Goal: Navigation & Orientation: Find specific page/section

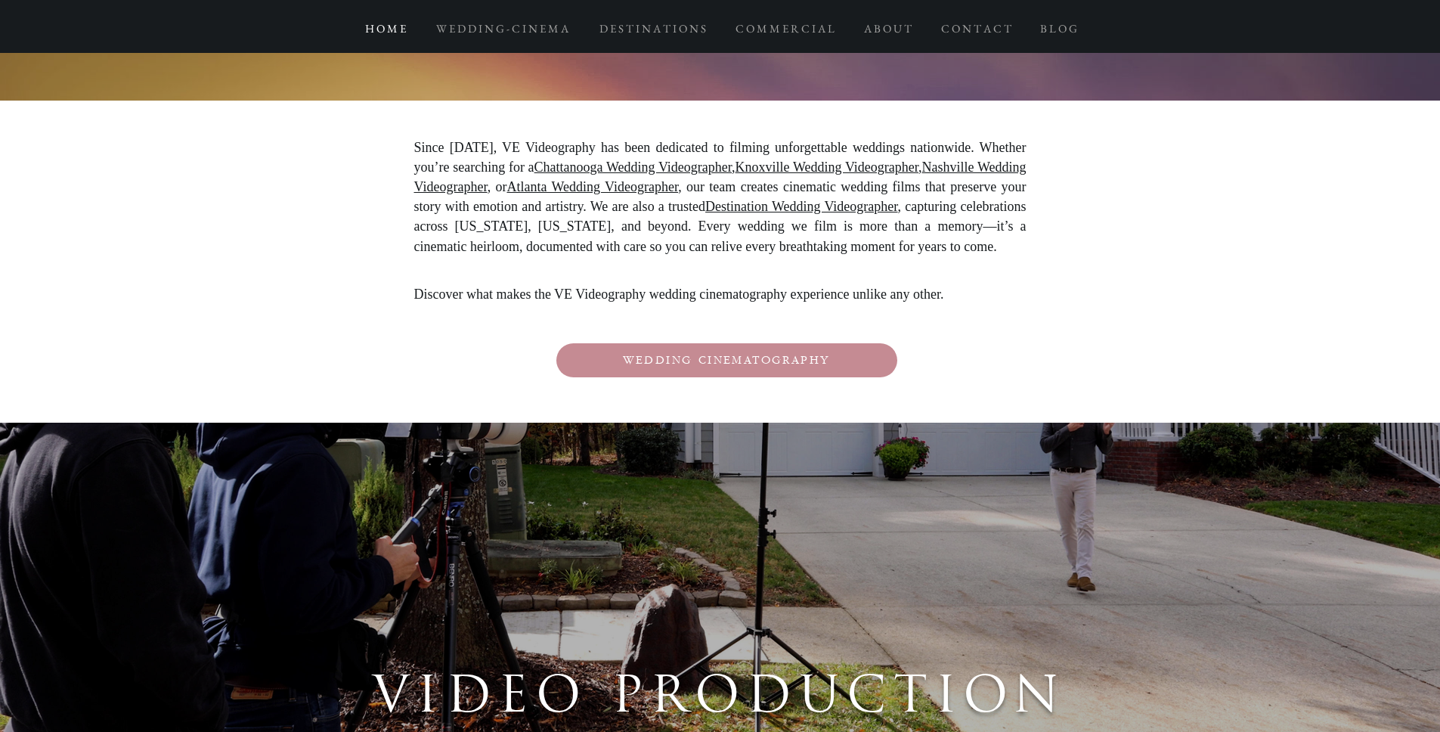
scroll to position [2716, 0]
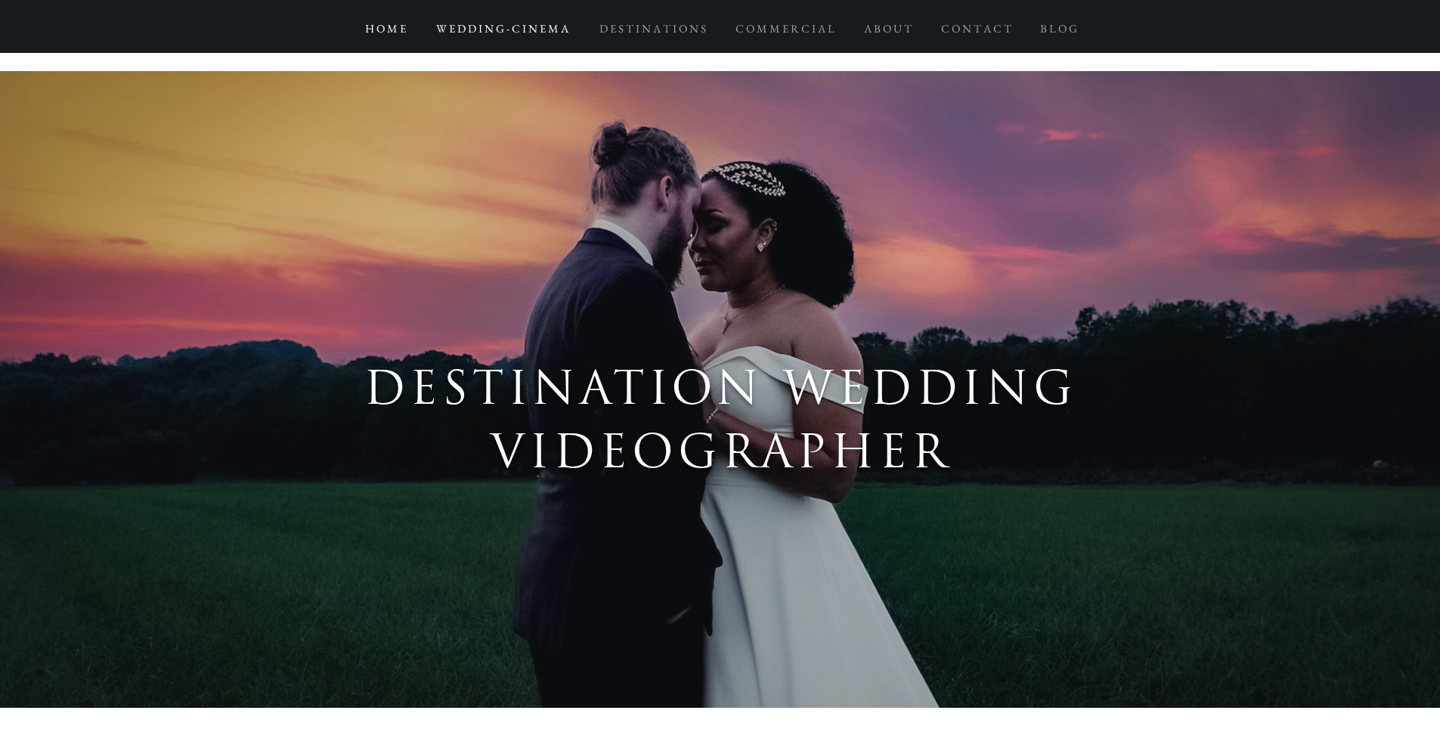
click at [520, 27] on p "W E D D I N G - C I N E M A" at bounding box center [502, 28] width 147 height 27
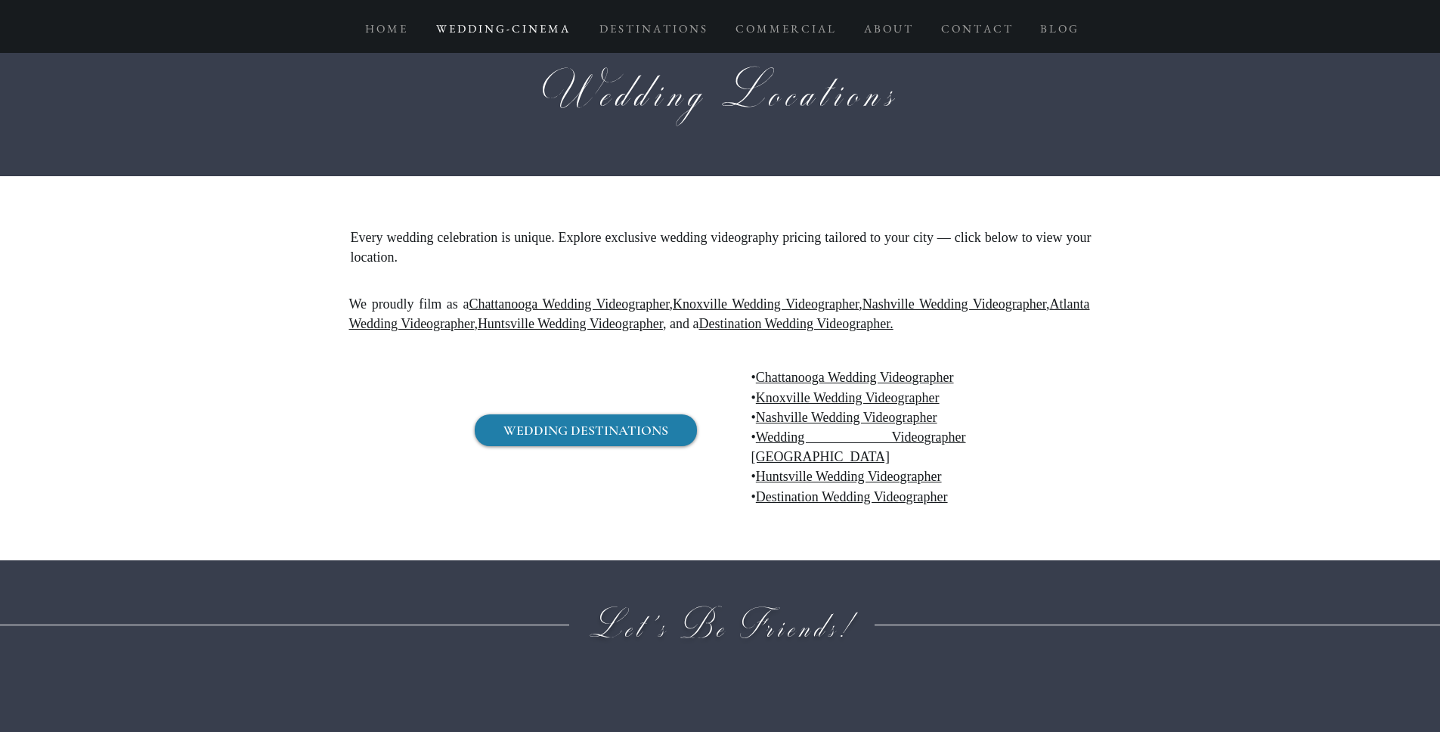
scroll to position [15757, 0]
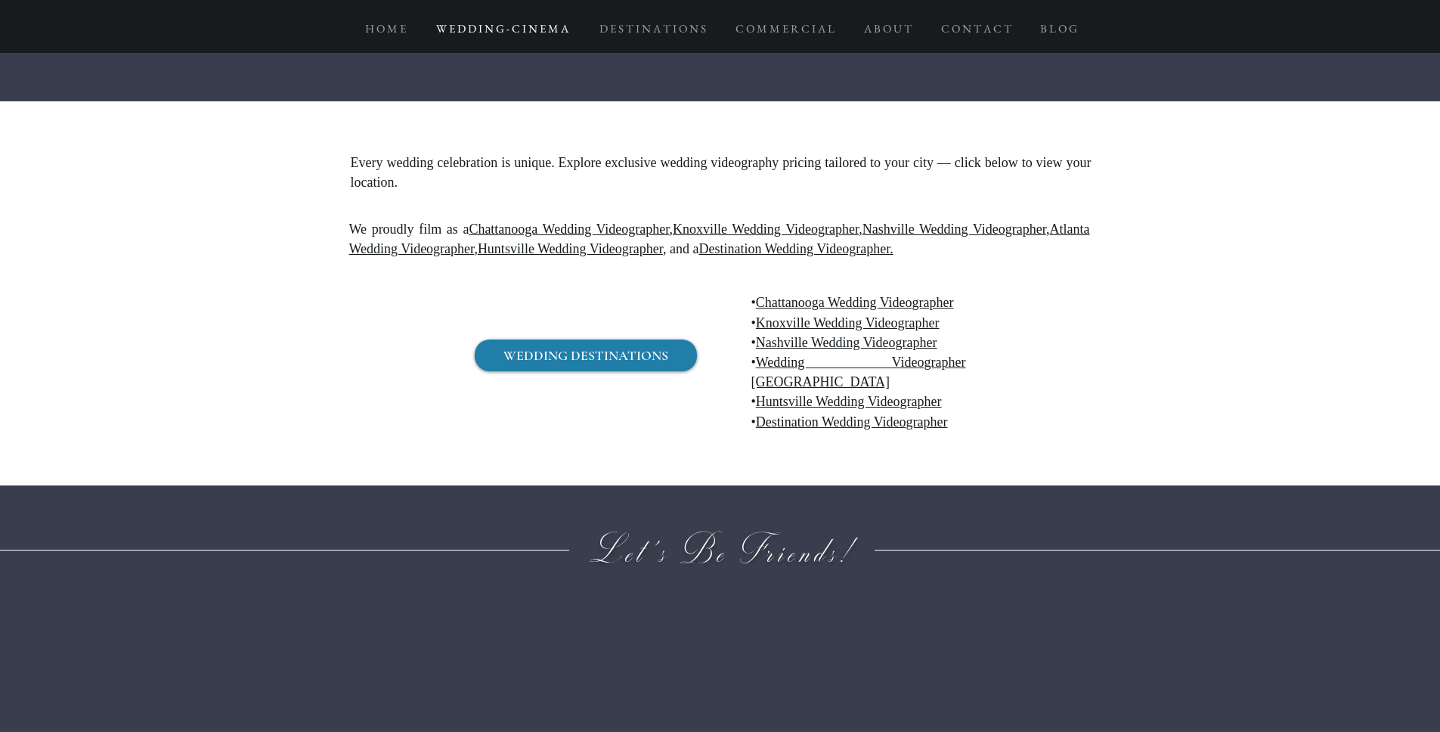
click at [849, 295] on link "Chattanooga Wedding Videographer" at bounding box center [855, 302] width 198 height 15
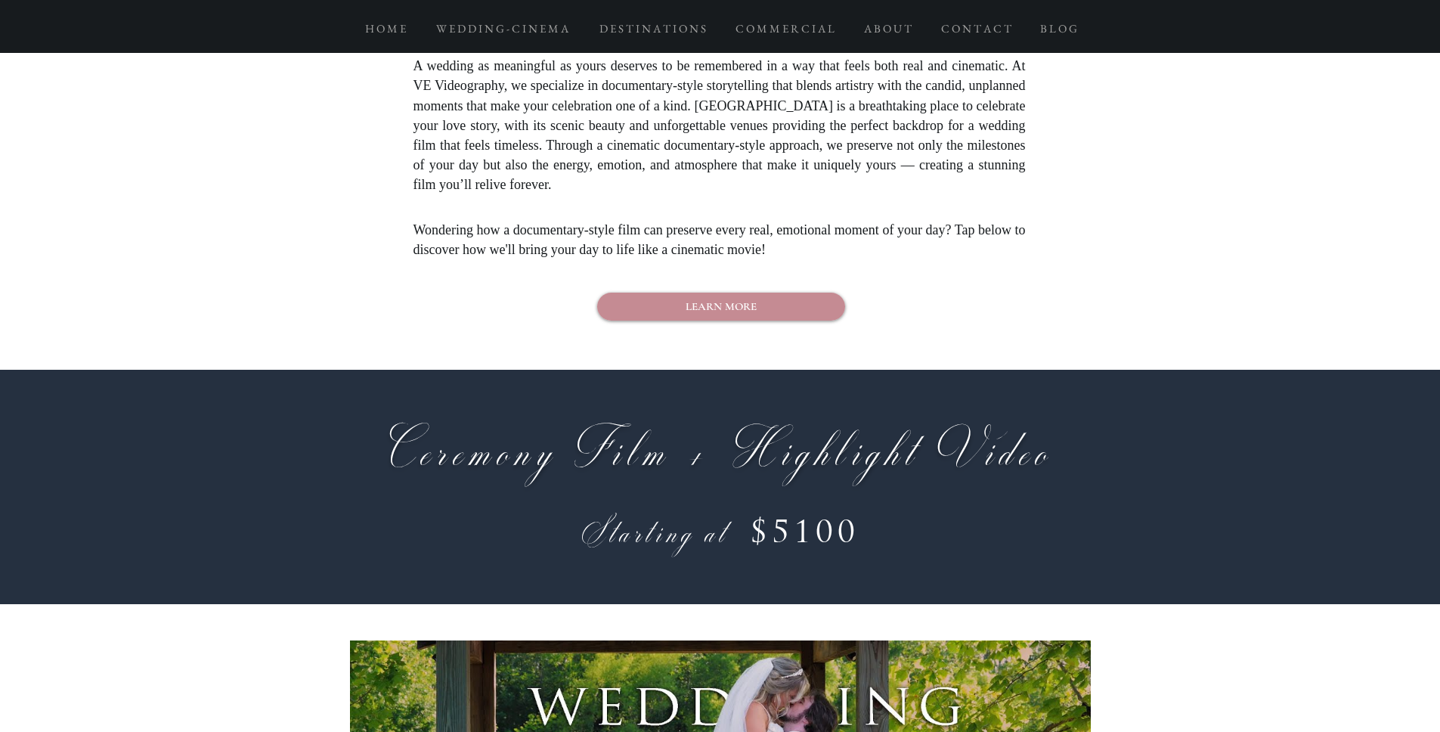
scroll to position [5635, 0]
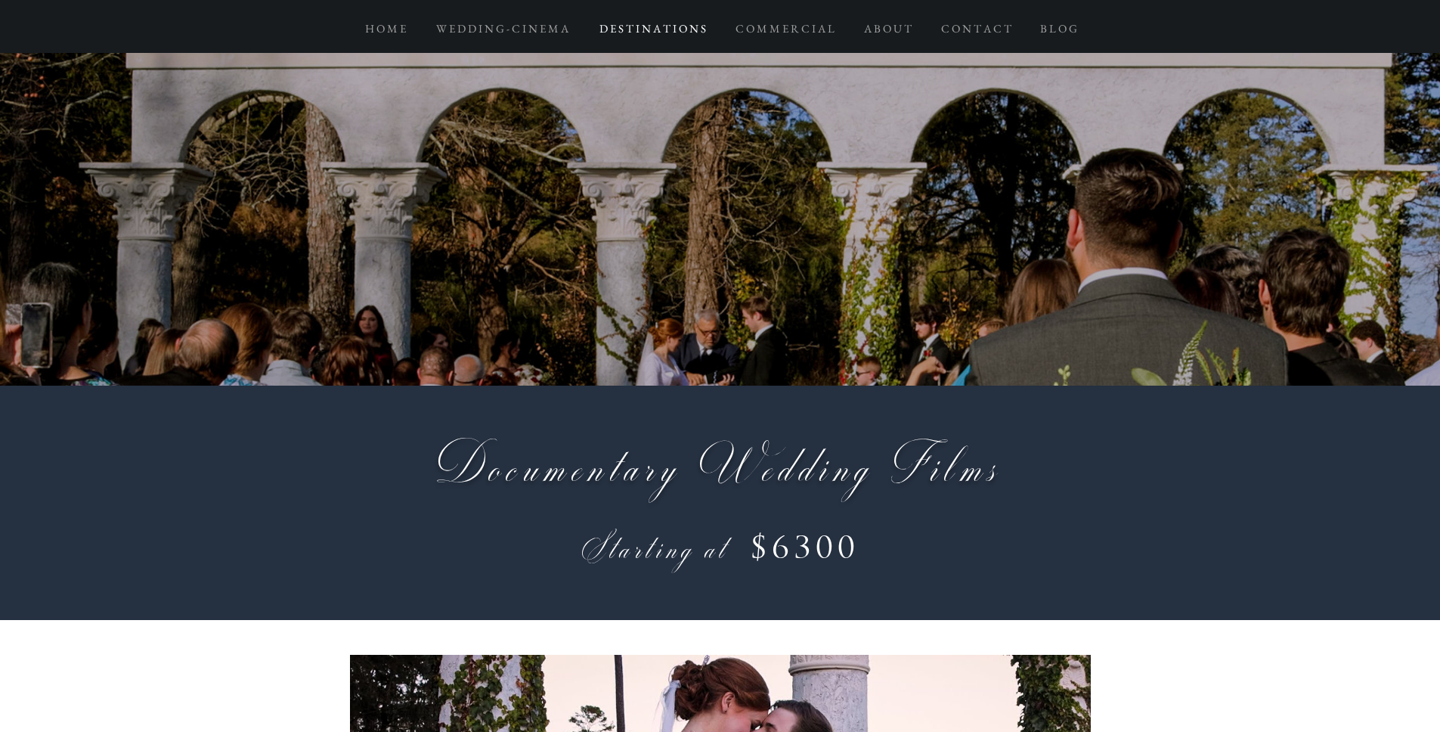
click at [657, 30] on p "D E S T I N A T I O N S" at bounding box center [653, 28] width 122 height 27
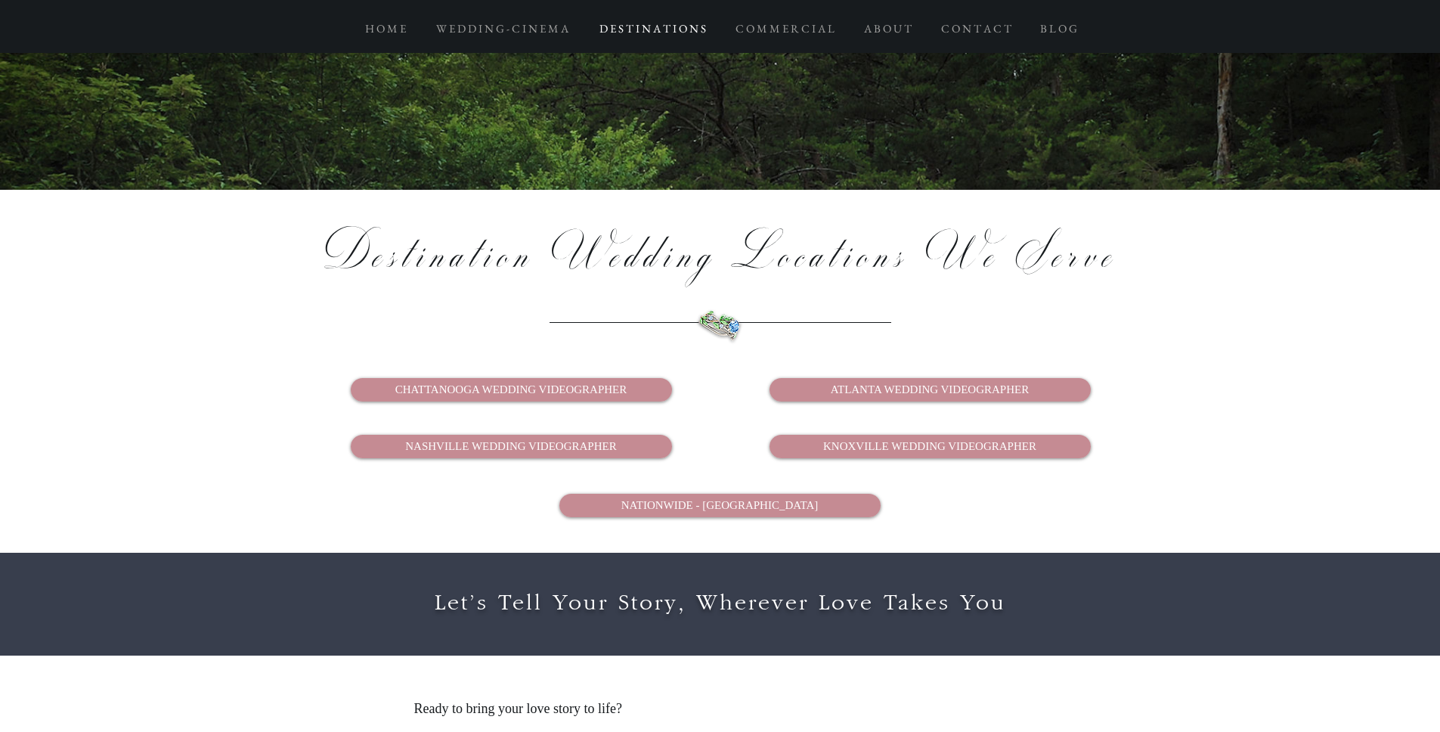
scroll to position [3094, 0]
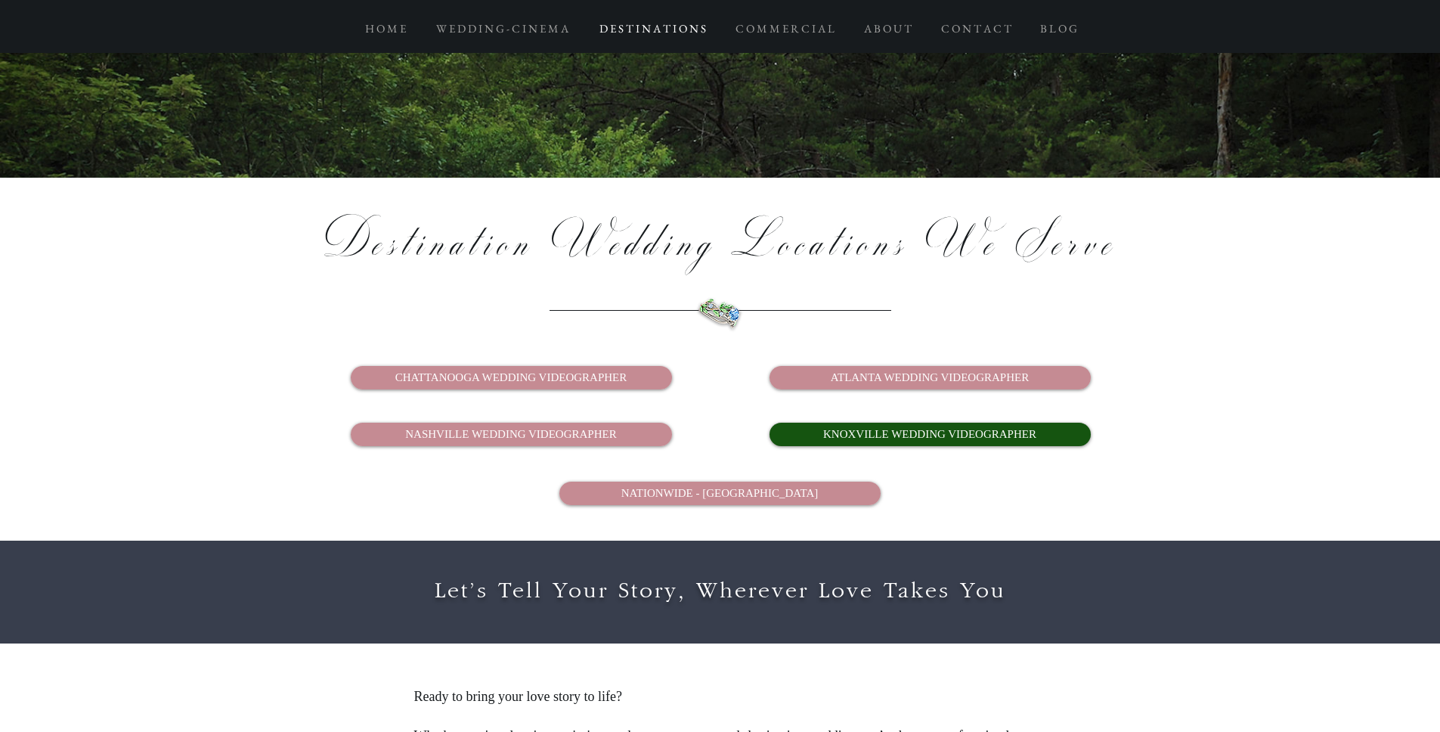
click at [884, 426] on span "KNOXVILLE WEDDING VIDEOGRAPHER" at bounding box center [929, 434] width 213 height 16
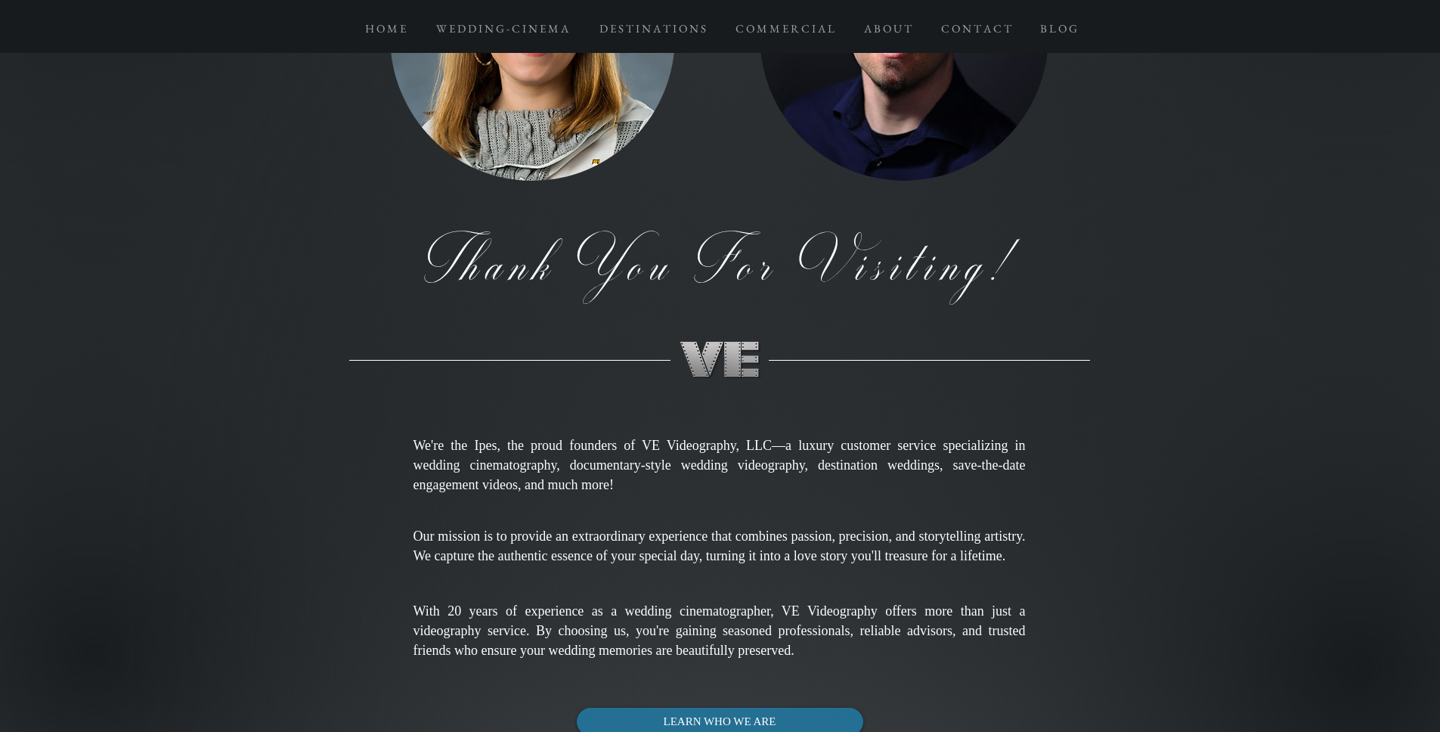
scroll to position [13483, 0]
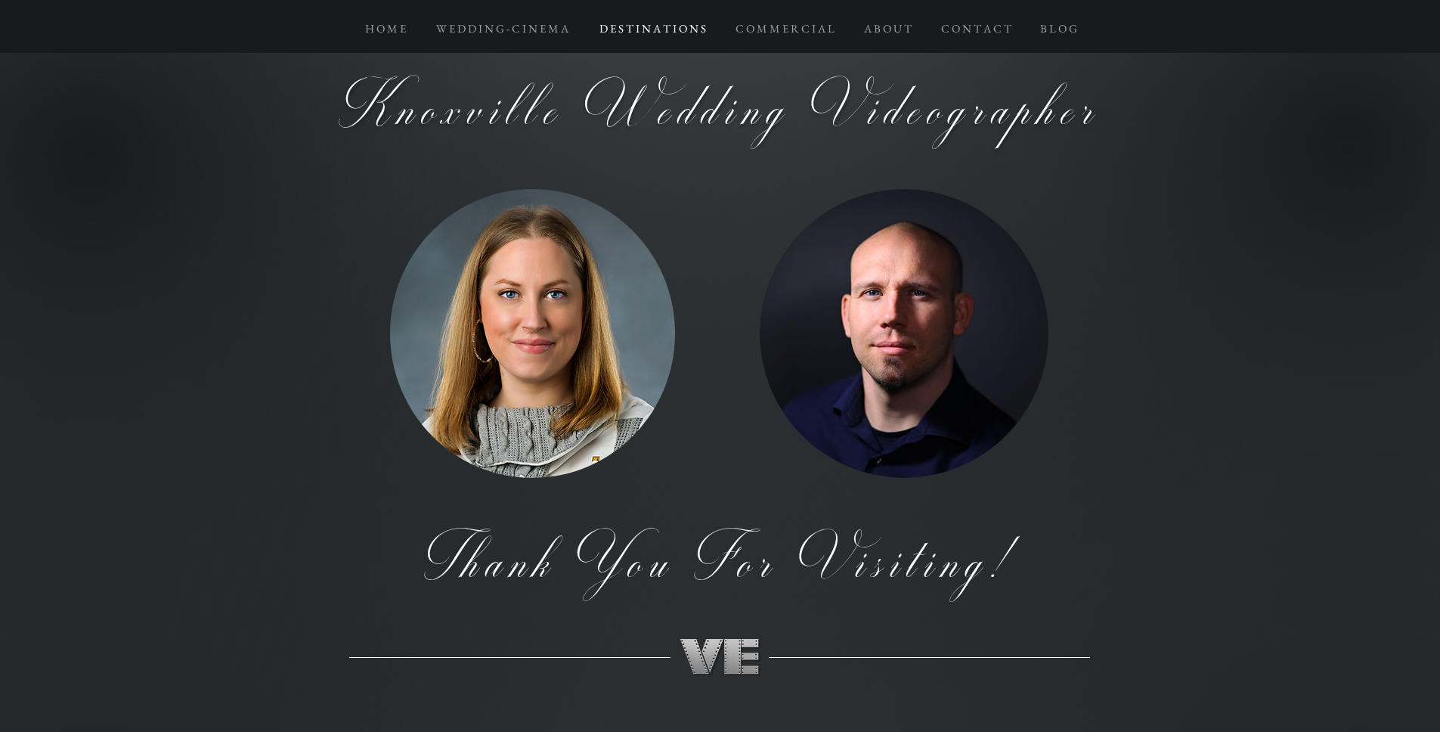
click at [633, 30] on p "D E S T I N A T I O N S" at bounding box center [653, 28] width 122 height 27
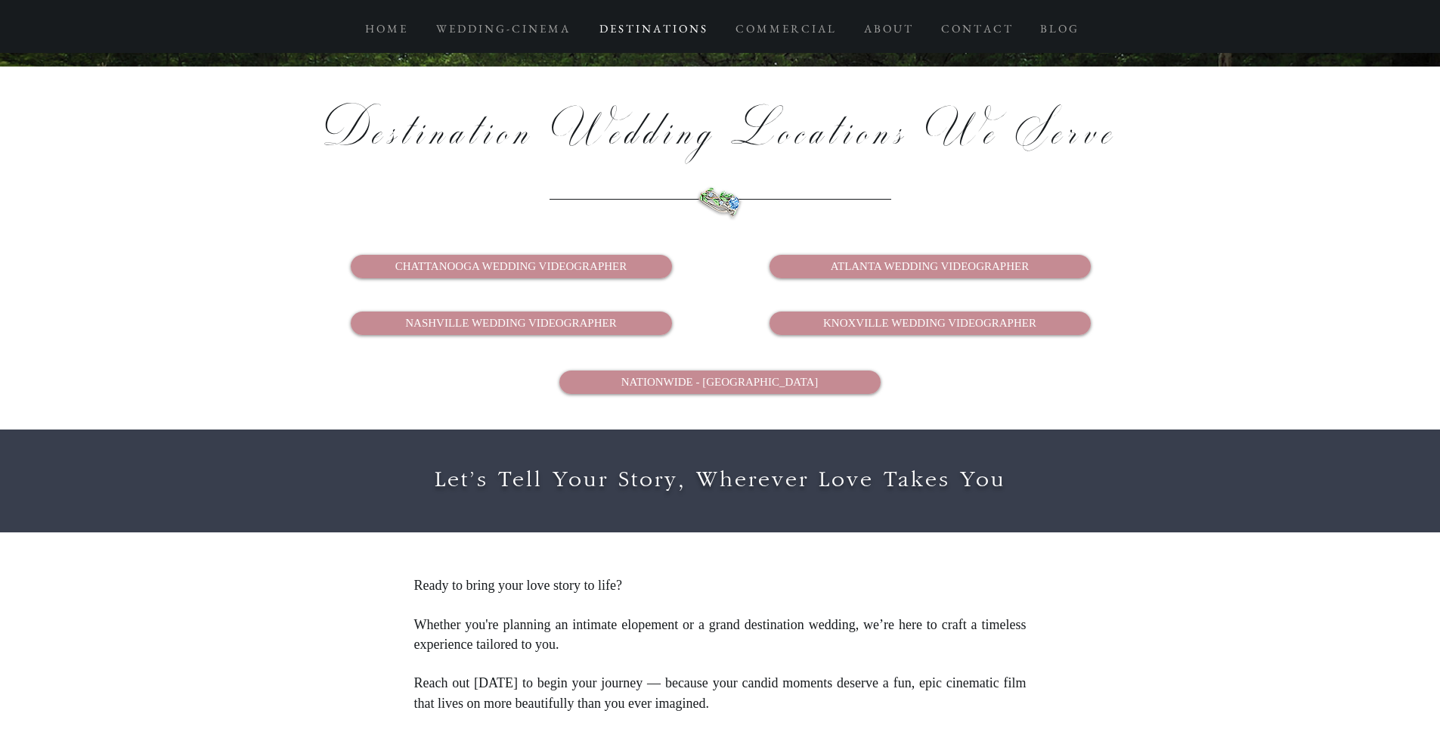
scroll to position [3208, 0]
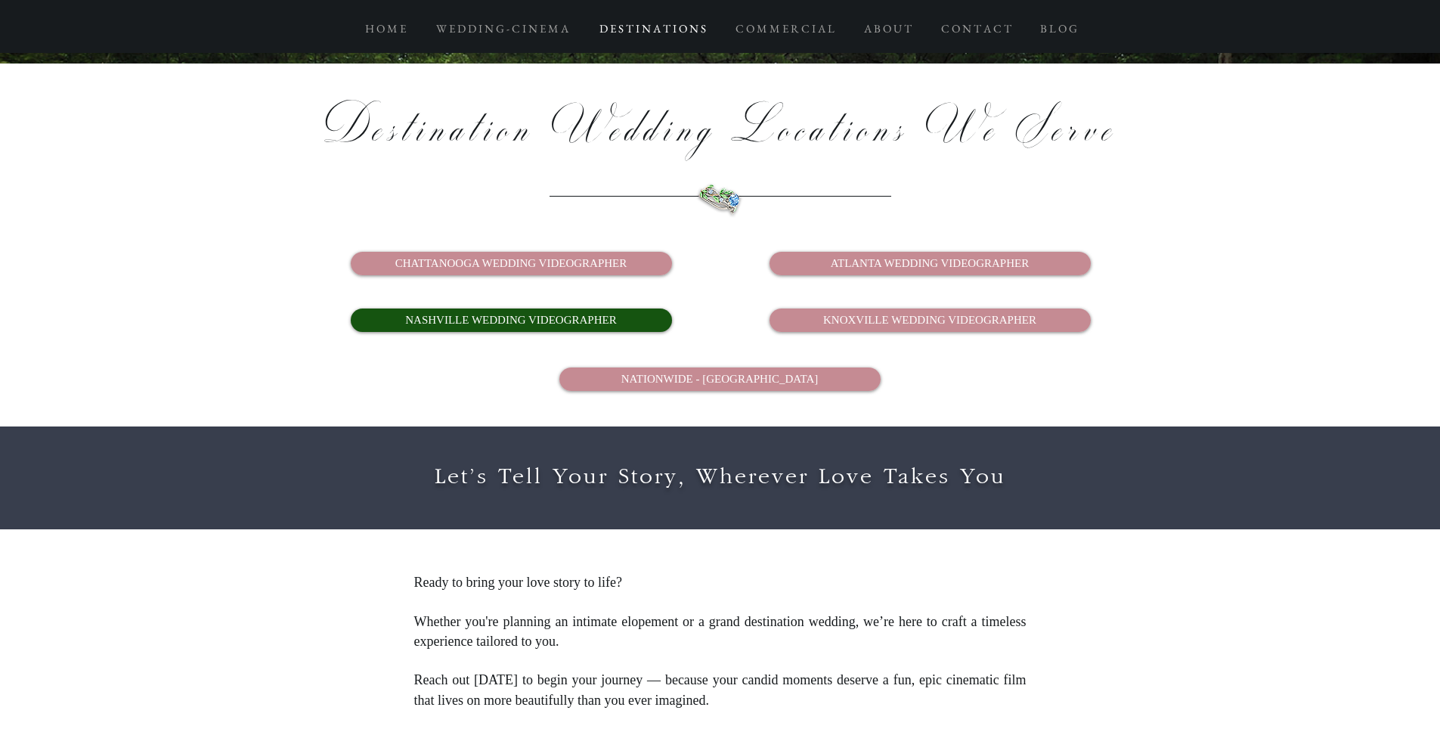
click at [575, 312] on span "NASHVILLE WEDDING VIDEOGRAPHER" at bounding box center [510, 320] width 211 height 16
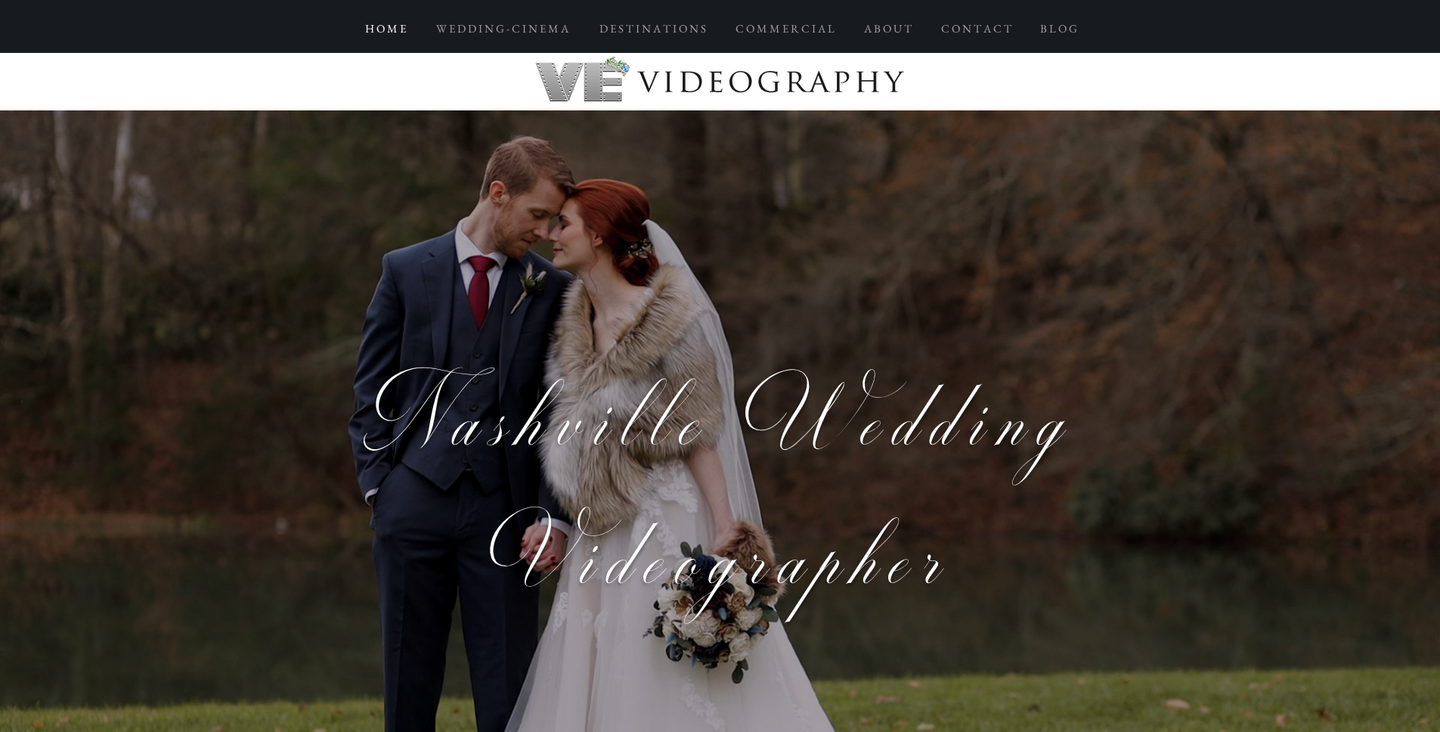
click at [414, 26] on div "H O M E" at bounding box center [385, 28] width 71 height 27
click at [387, 27] on p "H O M E" at bounding box center [386, 28] width 56 height 27
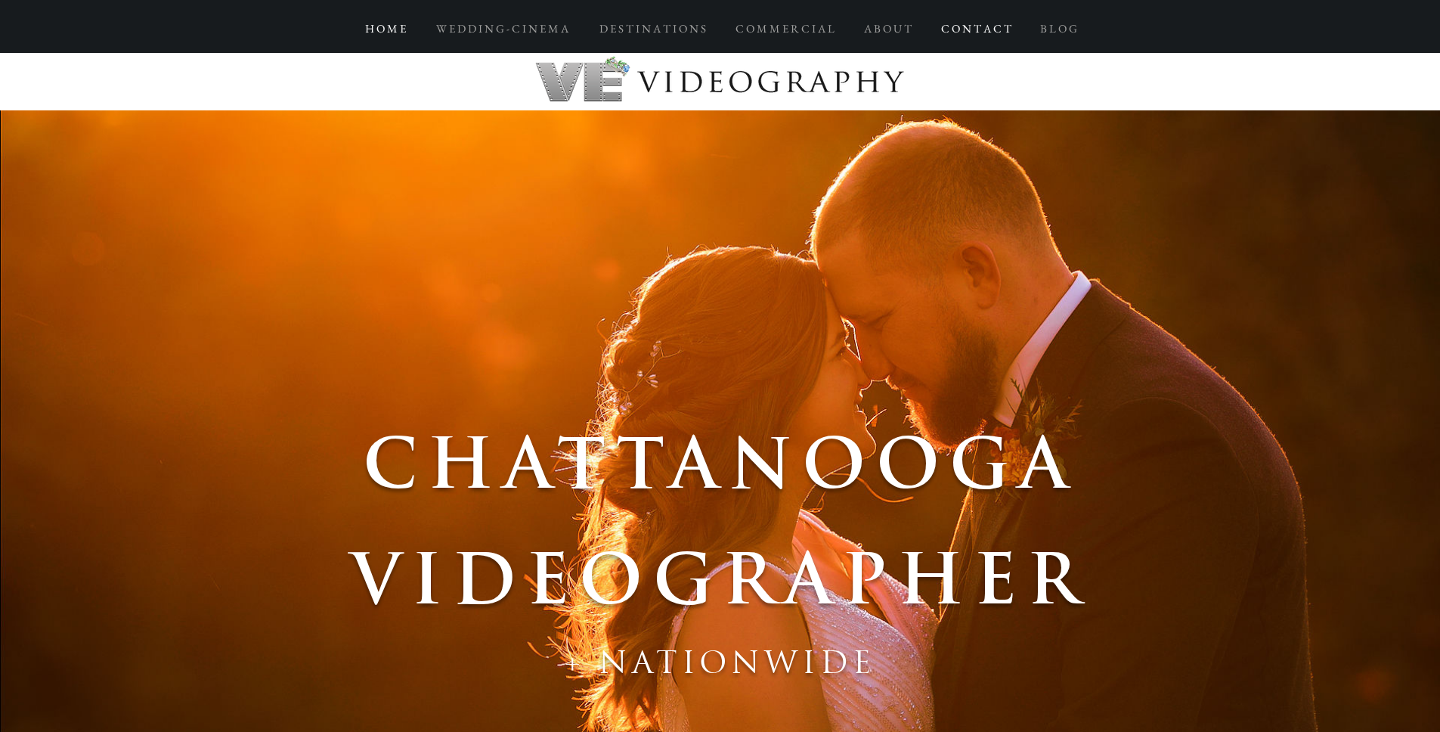
drag, startPoint x: 1110, startPoint y: 203, endPoint x: 996, endPoint y: 22, distance: 214.4
